Goal: Task Accomplishment & Management: Manage account settings

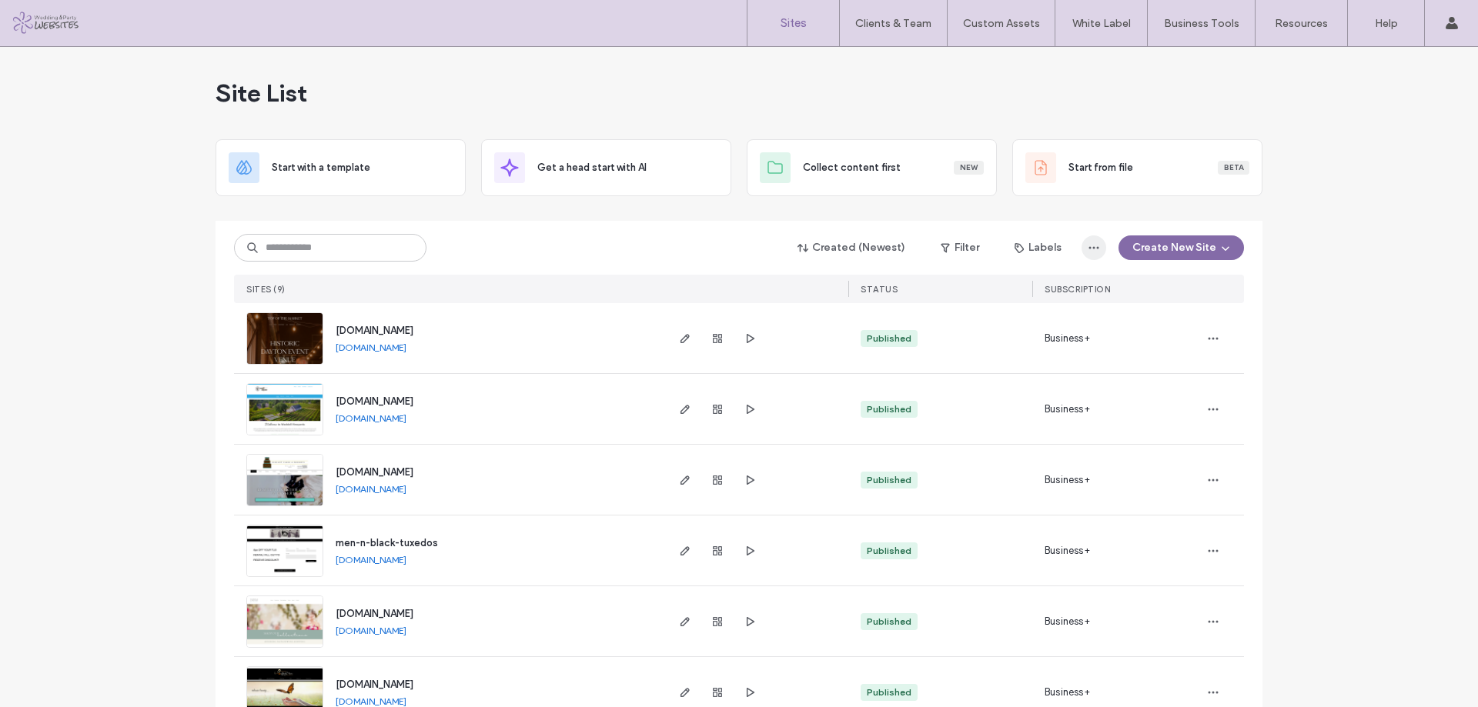
click at [1088, 243] on icon "button" at bounding box center [1094, 248] width 12 height 12
click at [1046, 279] on div "Export to CSV" at bounding box center [1034, 287] width 137 height 29
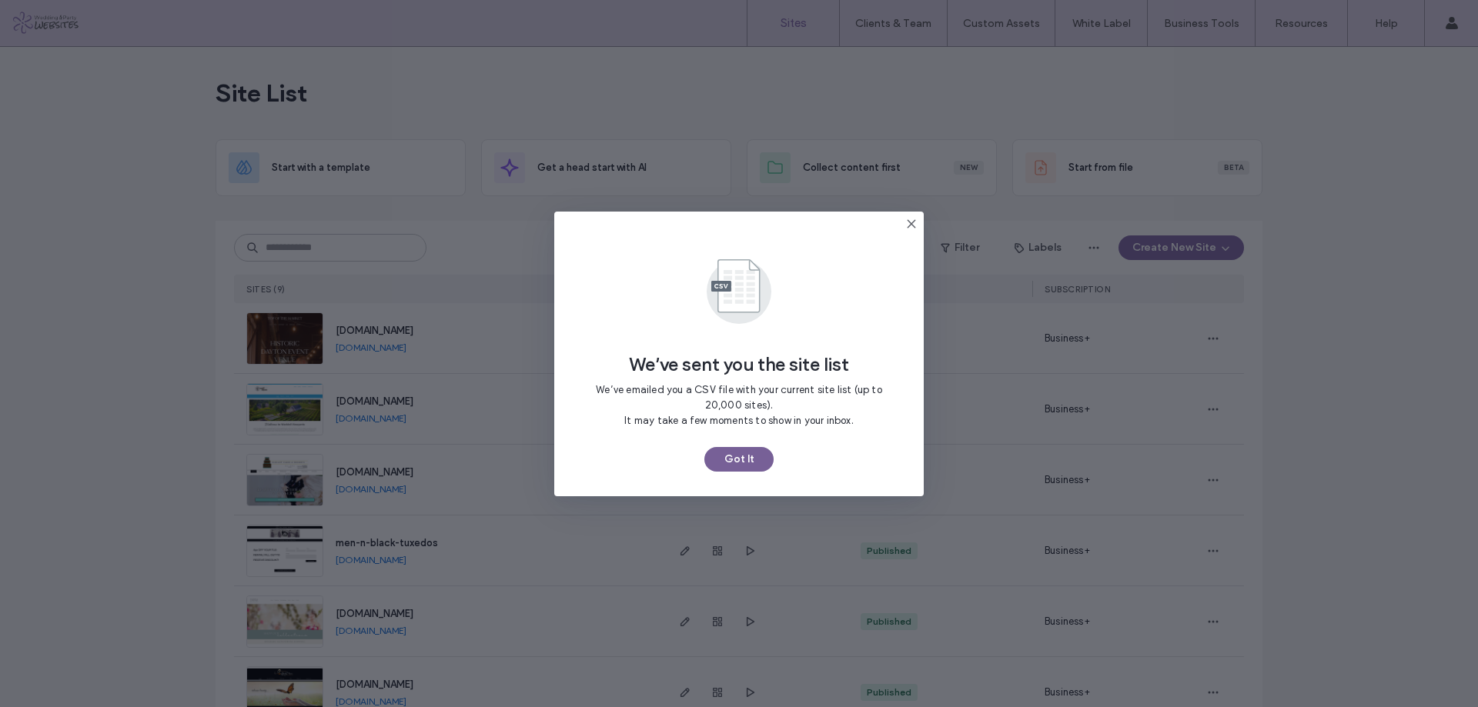
click at [761, 460] on button "Got It" at bounding box center [738, 459] width 69 height 25
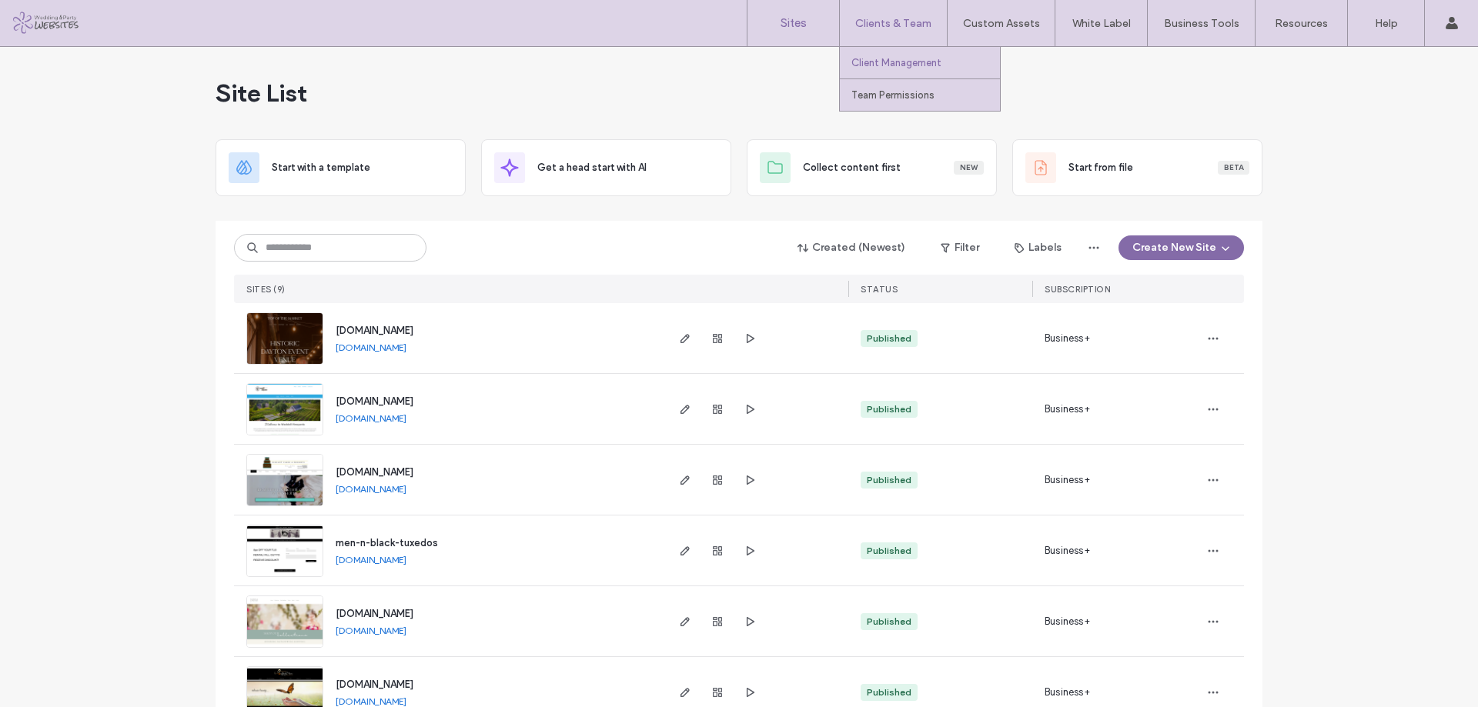
click at [921, 68] on link "Client Management" at bounding box center [925, 63] width 149 height 32
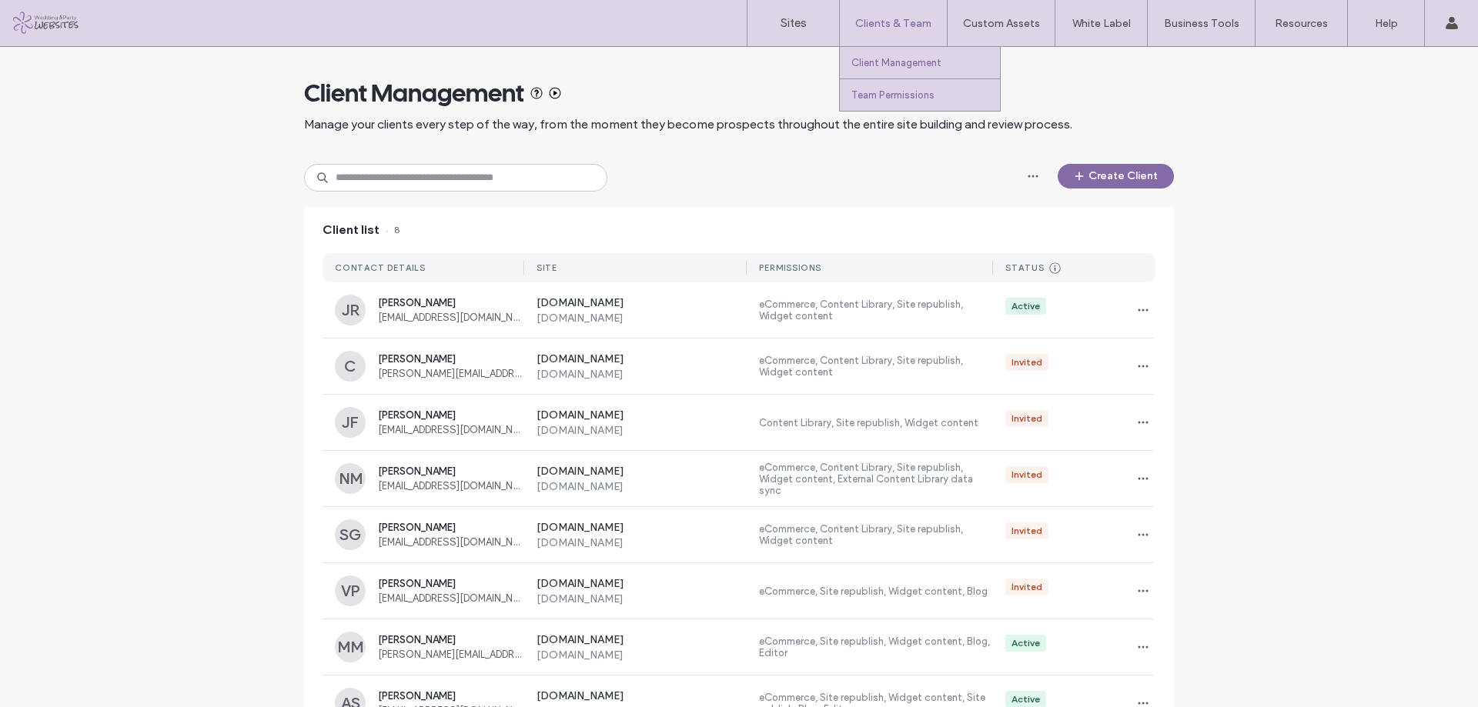
click at [890, 96] on label "Team Permissions" at bounding box center [892, 95] width 83 height 12
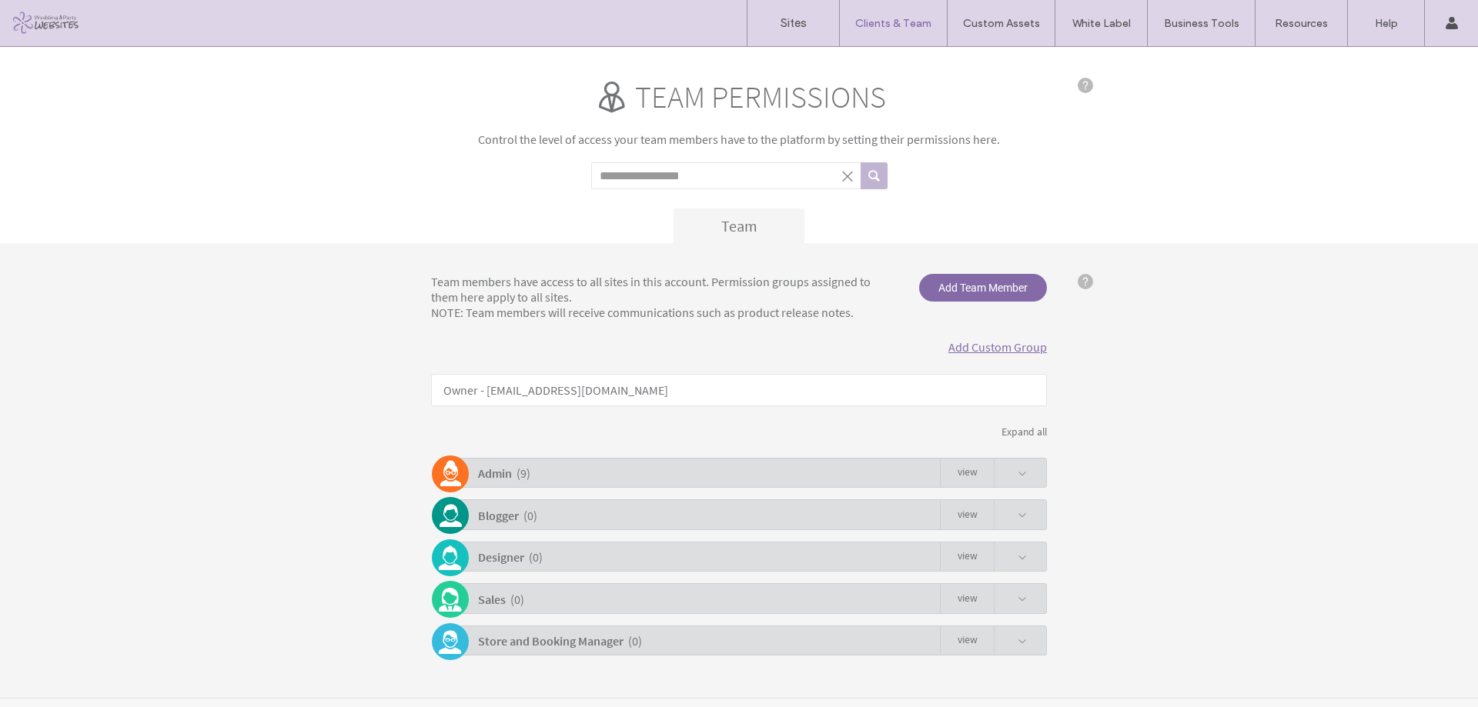
scroll to position [22, 0]
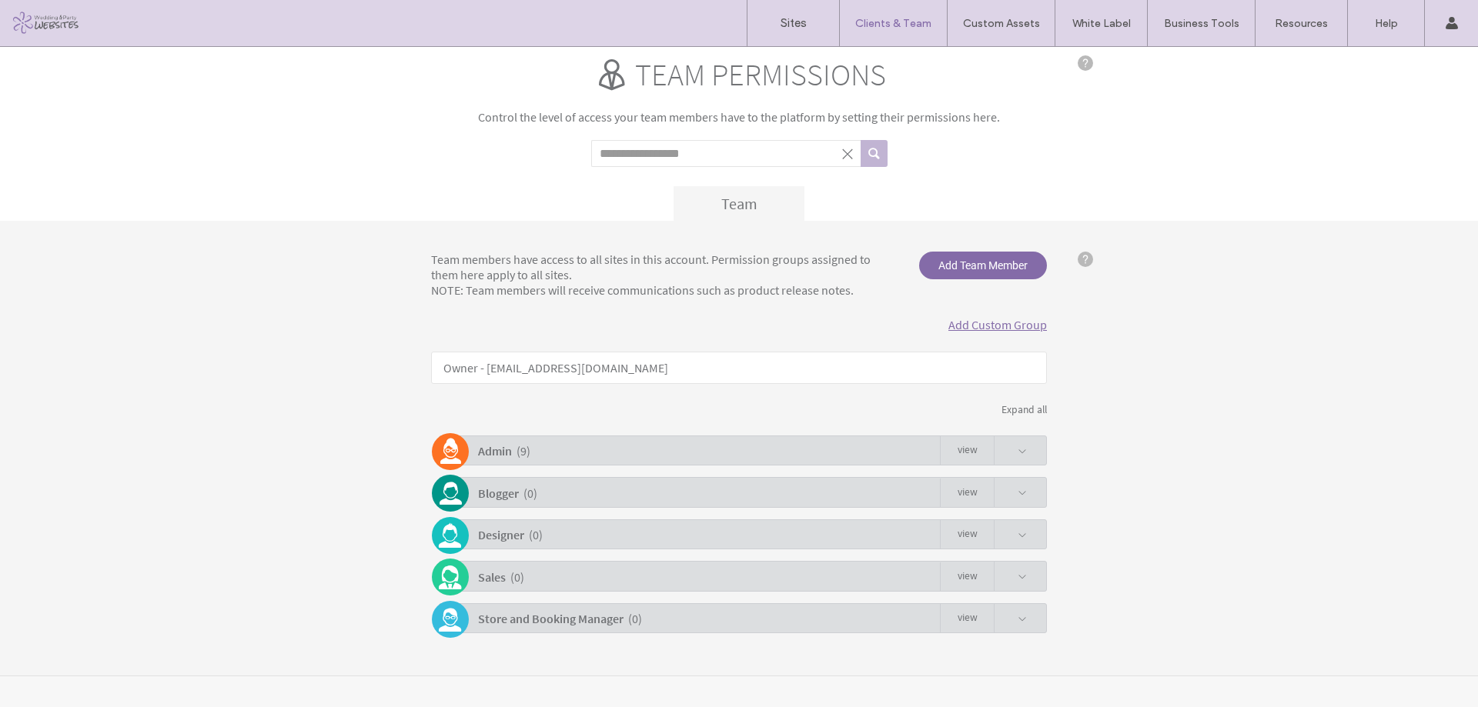
click at [1017, 456] on span at bounding box center [1021, 451] width 9 height 9
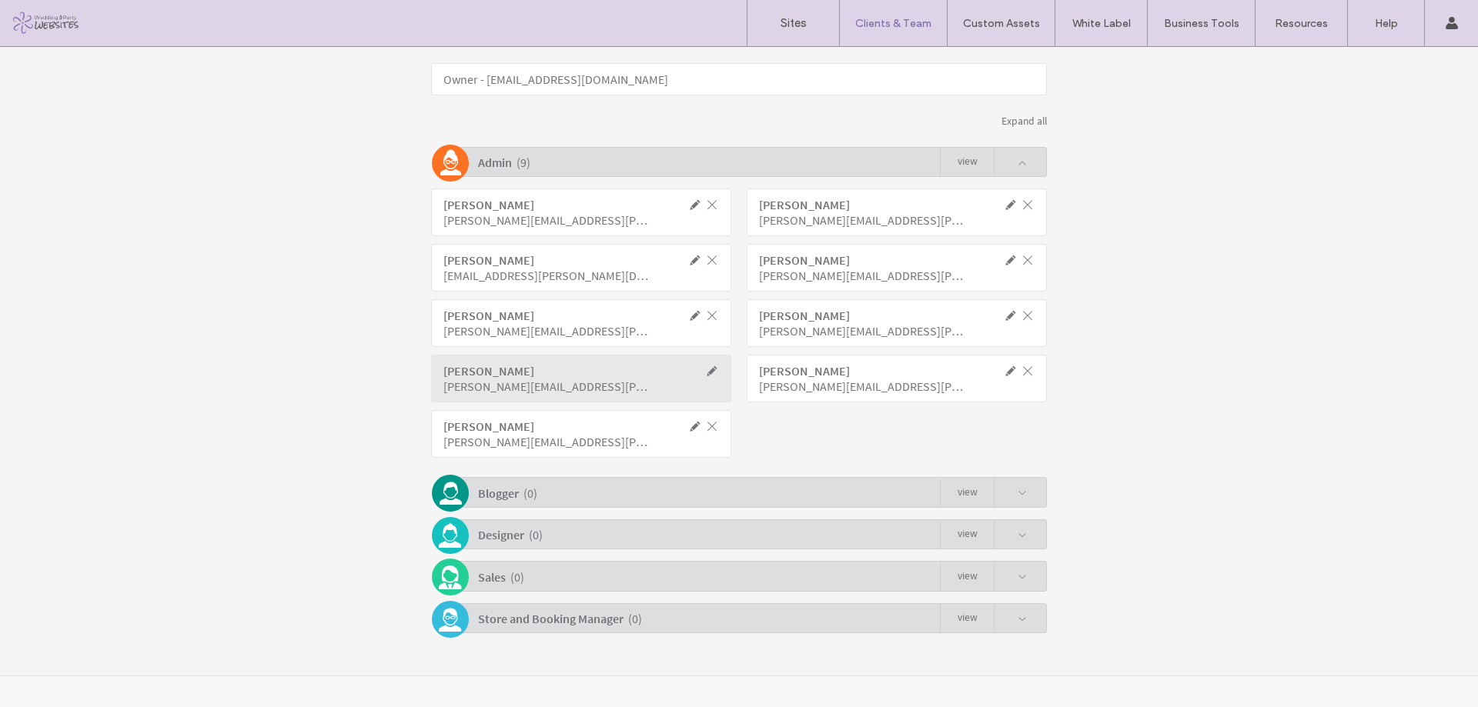
scroll to position [0, 0]
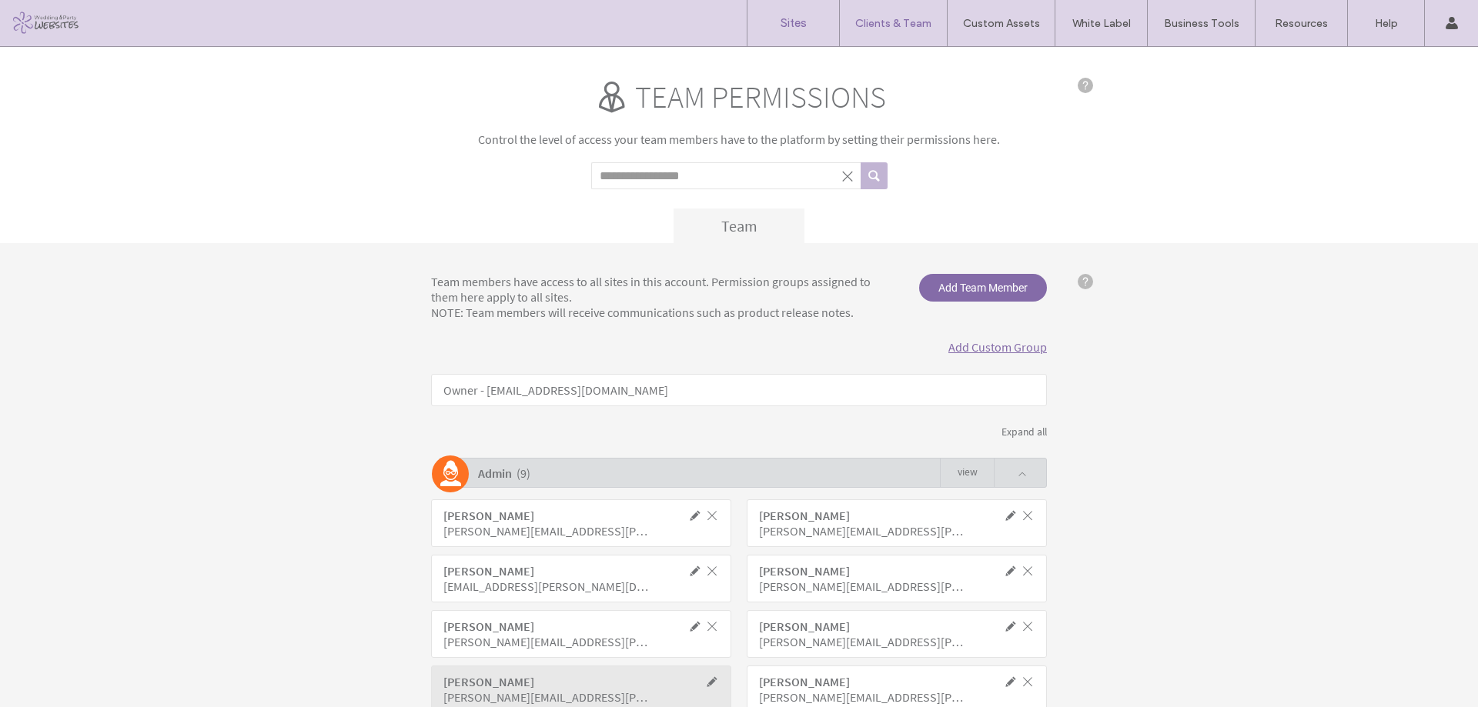
click at [777, 32] on link "Sites" at bounding box center [793, 23] width 92 height 46
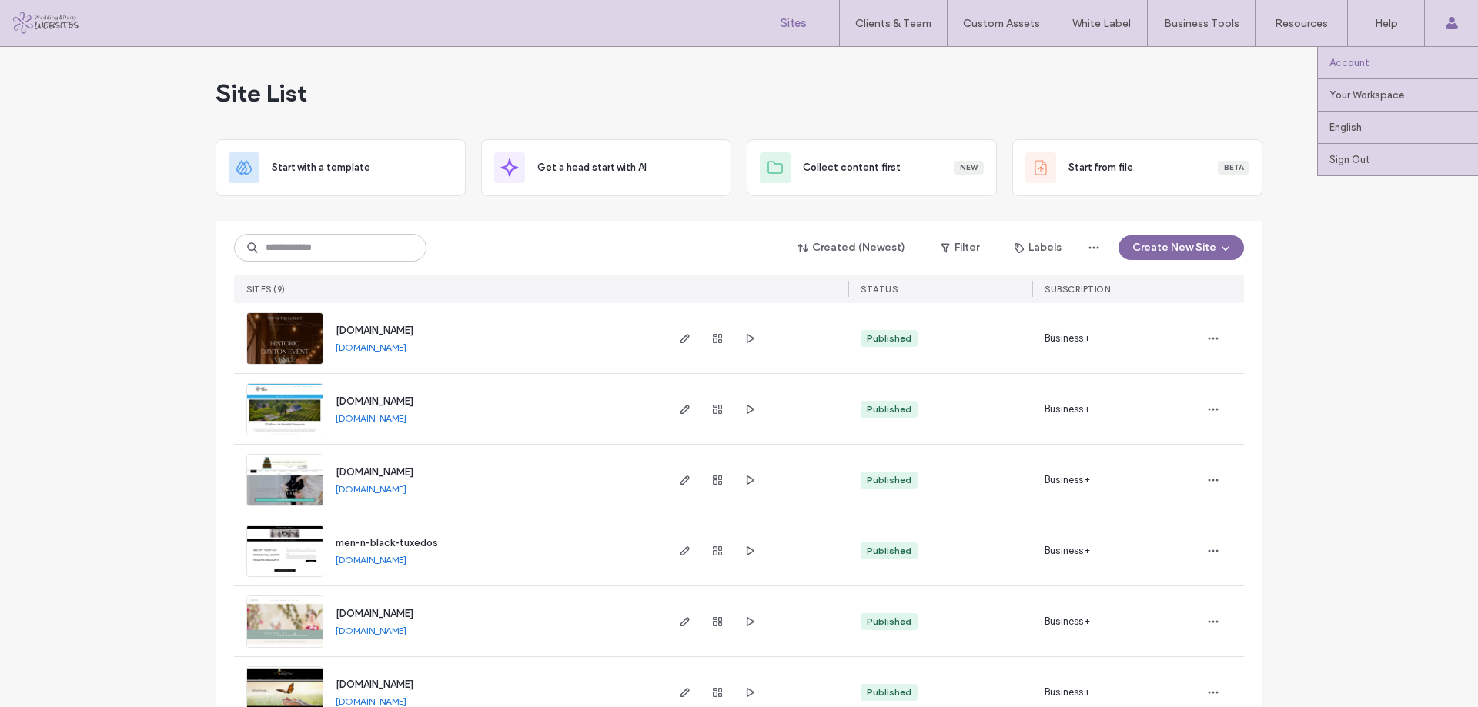
click at [1403, 62] on link "Account" at bounding box center [1403, 63] width 149 height 32
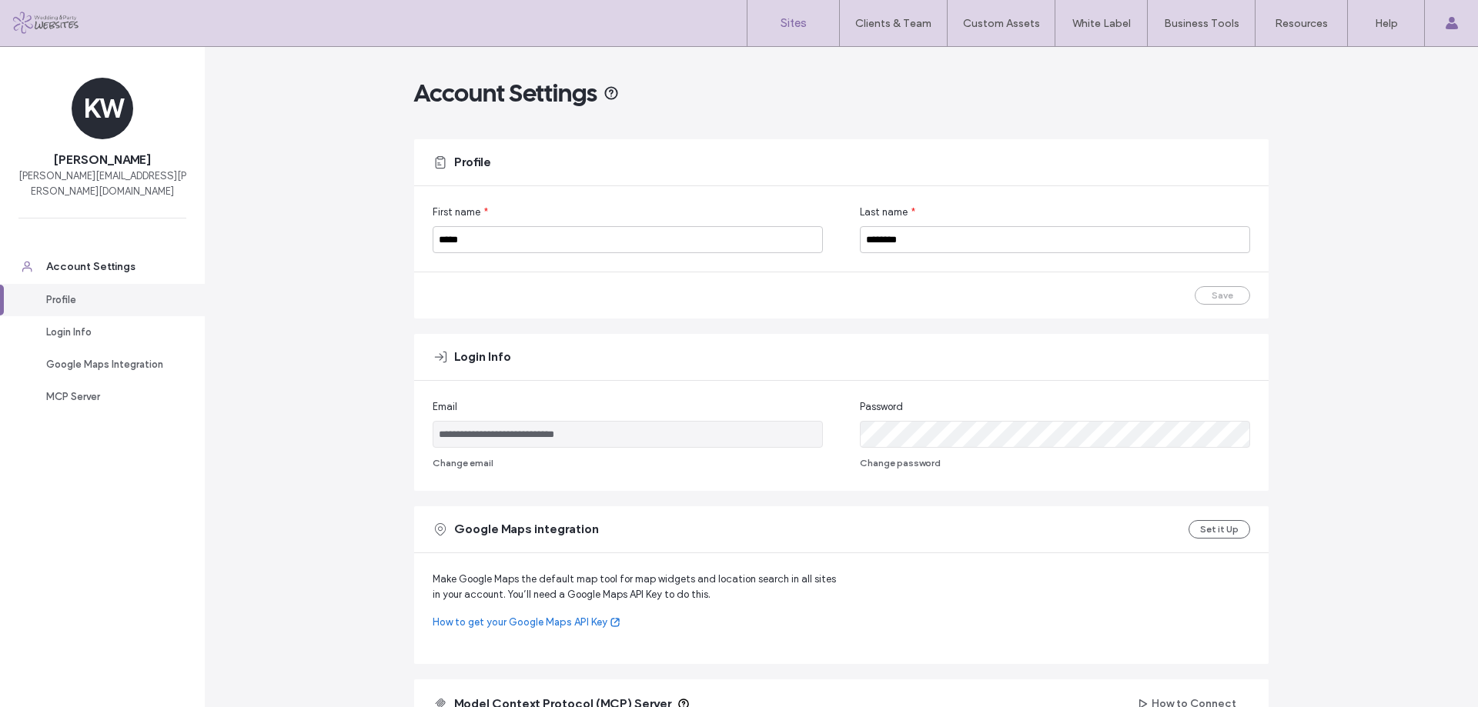
click at [803, 25] on label "Sites" at bounding box center [793, 23] width 26 height 14
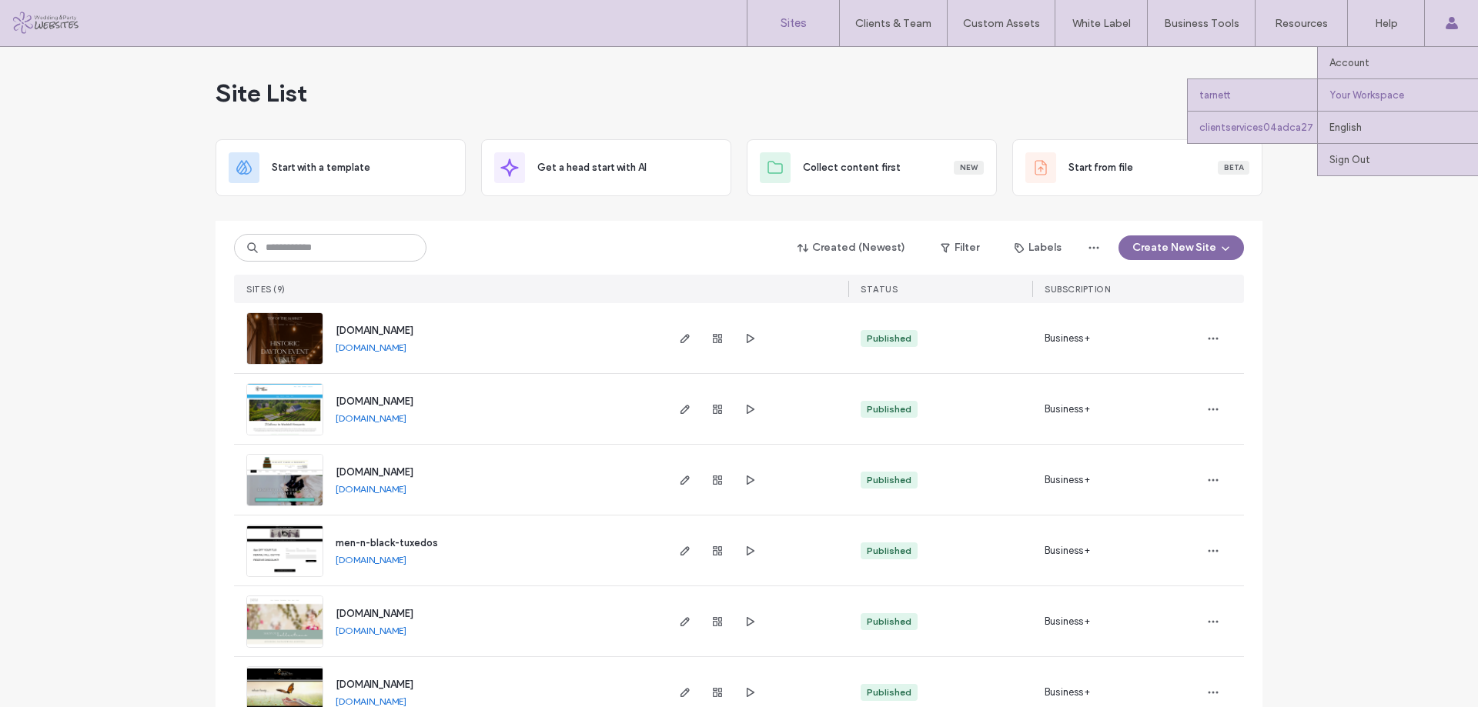
click at [1271, 123] on div "clientservices04adca27" at bounding box center [1252, 127] width 129 height 32
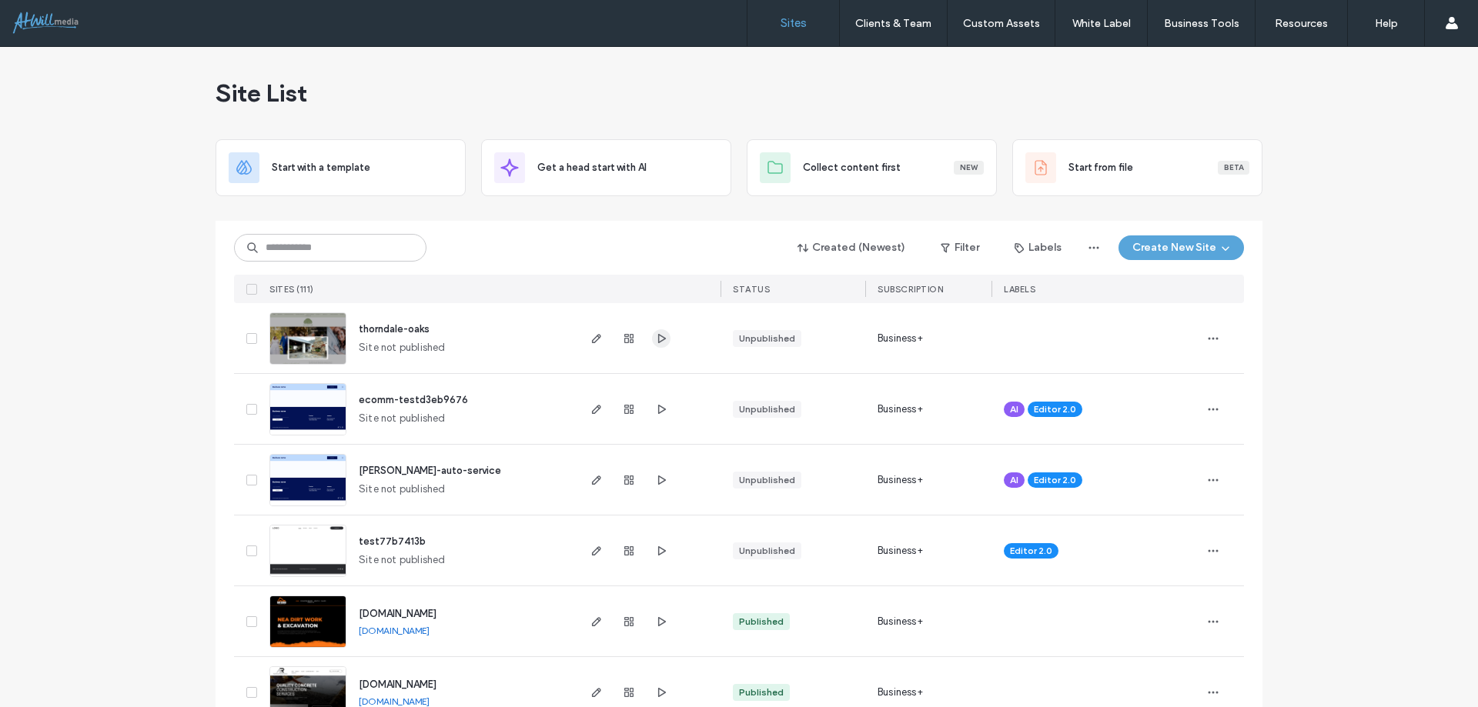
click at [655, 344] on icon "button" at bounding box center [661, 338] width 12 height 12
click at [1096, 241] on span "button" at bounding box center [1093, 248] width 25 height 25
click at [1036, 282] on span "Export to CSV" at bounding box center [1030, 287] width 67 height 15
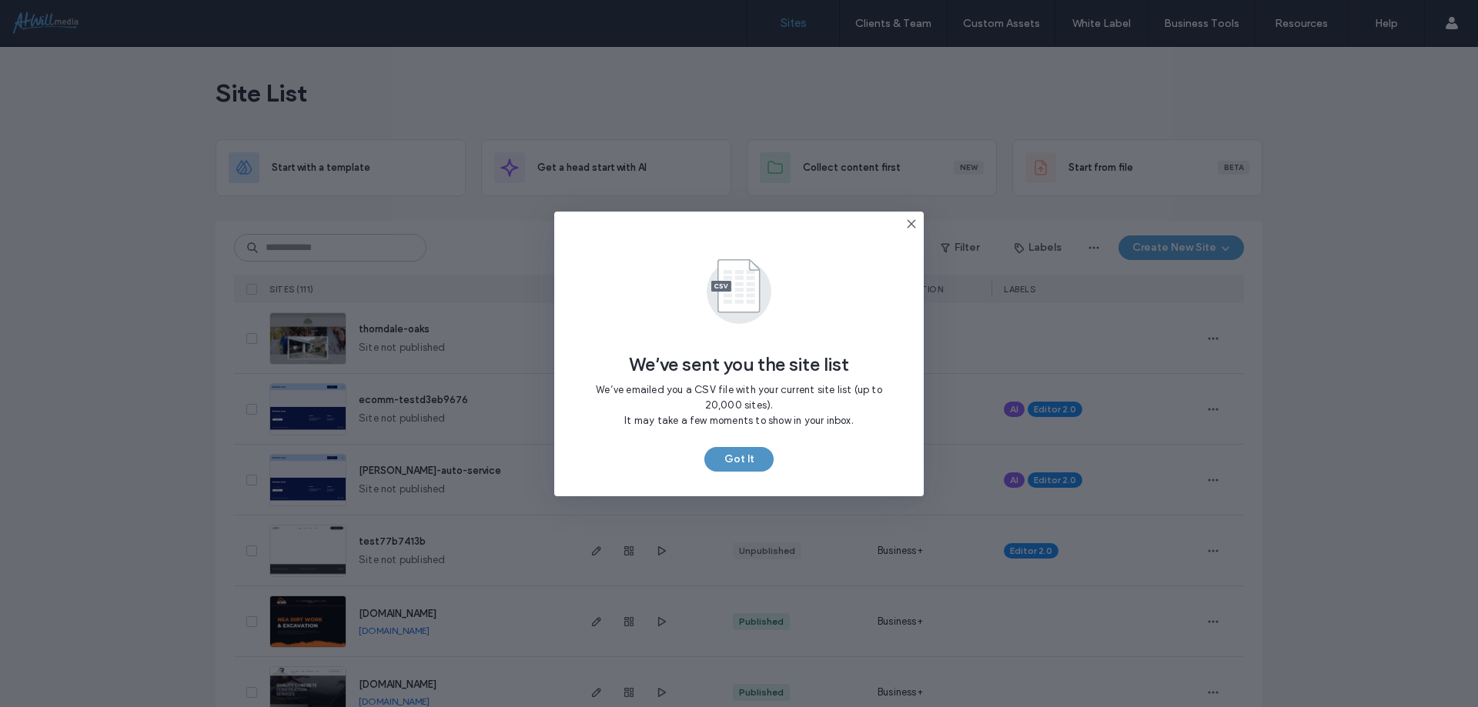
click at [737, 461] on button "Got It" at bounding box center [738, 459] width 69 height 25
